Goal: Task Accomplishment & Management: Use online tool/utility

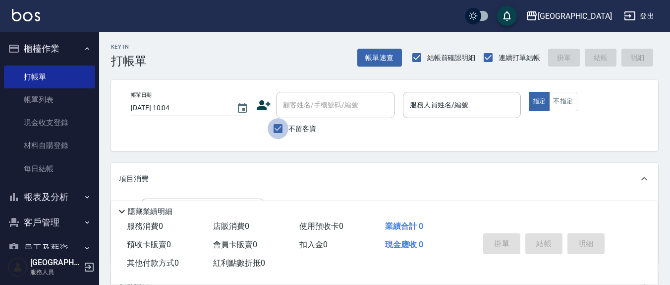
click at [275, 128] on input "不留客資" at bounding box center [278, 128] width 21 height 21
checkbox input "false"
click at [299, 107] on div "顧客姓名/手機號碼/編號 顧客姓名/手機號碼/編號" at bounding box center [335, 105] width 119 height 26
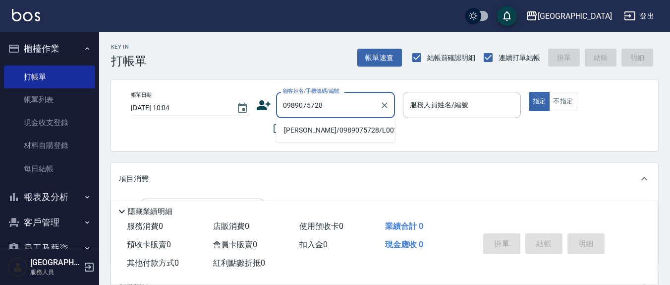
click at [333, 129] on li "[PERSON_NAME]/0989075728/L00120" at bounding box center [335, 130] width 119 height 16
type input "[PERSON_NAME]/0989075728/L00120"
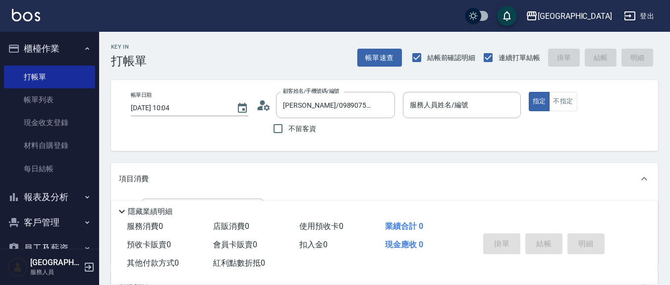
click at [264, 106] on icon at bounding box center [263, 105] width 15 height 15
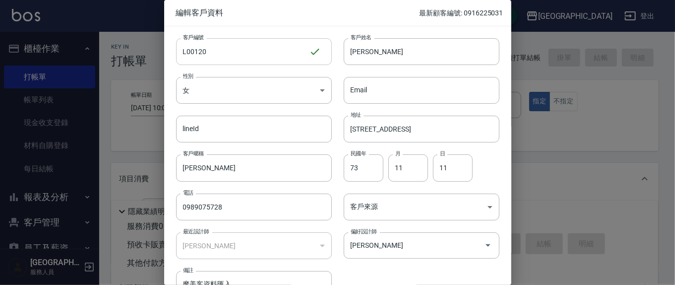
click at [241, 45] on input "L00120" at bounding box center [242, 51] width 133 height 27
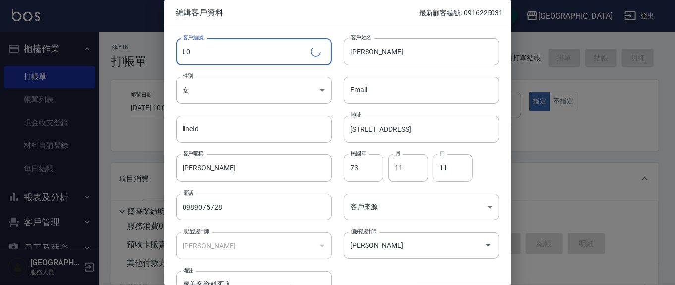
type input "L"
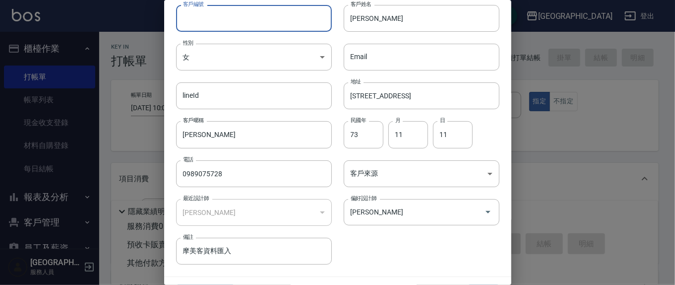
scroll to position [58, 0]
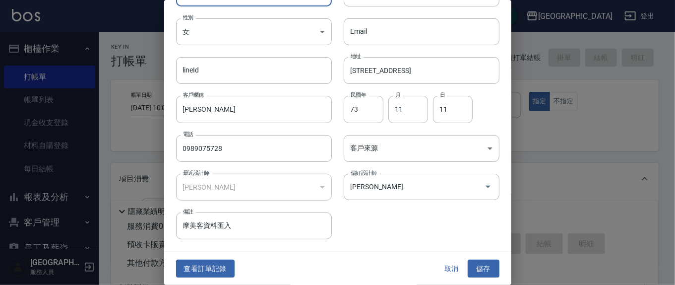
click at [481, 266] on button "儲存" at bounding box center [483, 268] width 32 height 18
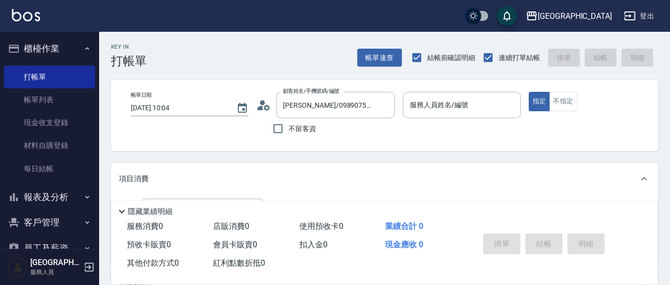
click at [260, 110] on icon at bounding box center [263, 105] width 15 height 15
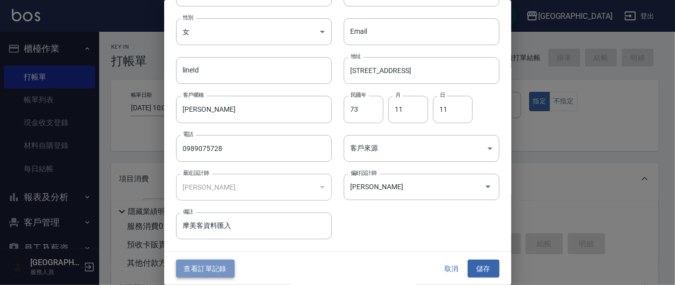
click at [228, 265] on button "查看訂單記錄" at bounding box center [205, 268] width 58 height 18
